Goal: Task Accomplishment & Management: Manage account settings

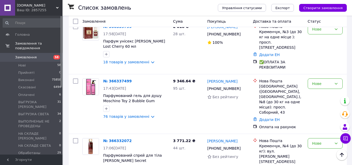
scroll to position [253, 0]
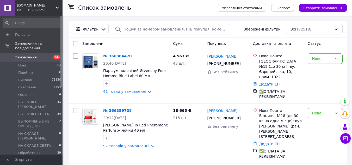
click at [33, 55] on span "Замовлення" at bounding box center [26, 57] width 22 height 5
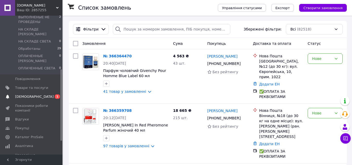
click at [29, 94] on span "[DEMOGRAPHIC_DATA]" at bounding box center [34, 96] width 39 height 5
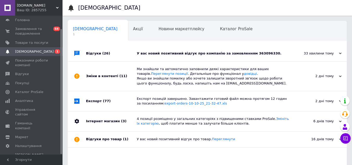
click at [175, 54] on div "У вас новий позитивний відгук про компанію за замовленням 363096330." at bounding box center [213, 53] width 153 height 5
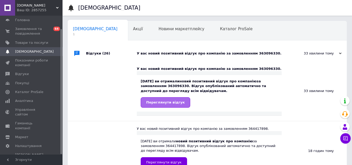
click at [168, 101] on span "Переглянути відгук" at bounding box center [165, 102] width 39 height 4
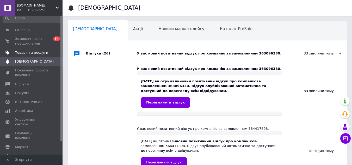
scroll to position [0, 0]
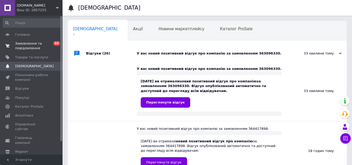
click at [29, 45] on span "Замовлення та повідомлення" at bounding box center [31, 45] width 33 height 9
